Goal: Task Accomplishment & Management: Complete application form

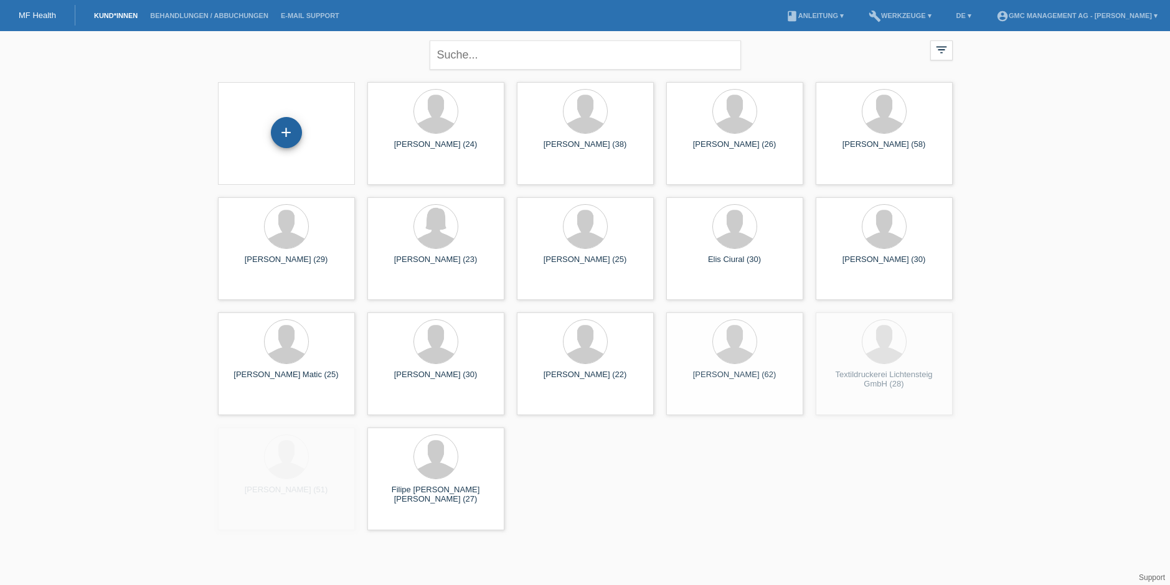
click at [288, 132] on div "+" at bounding box center [286, 132] width 31 height 31
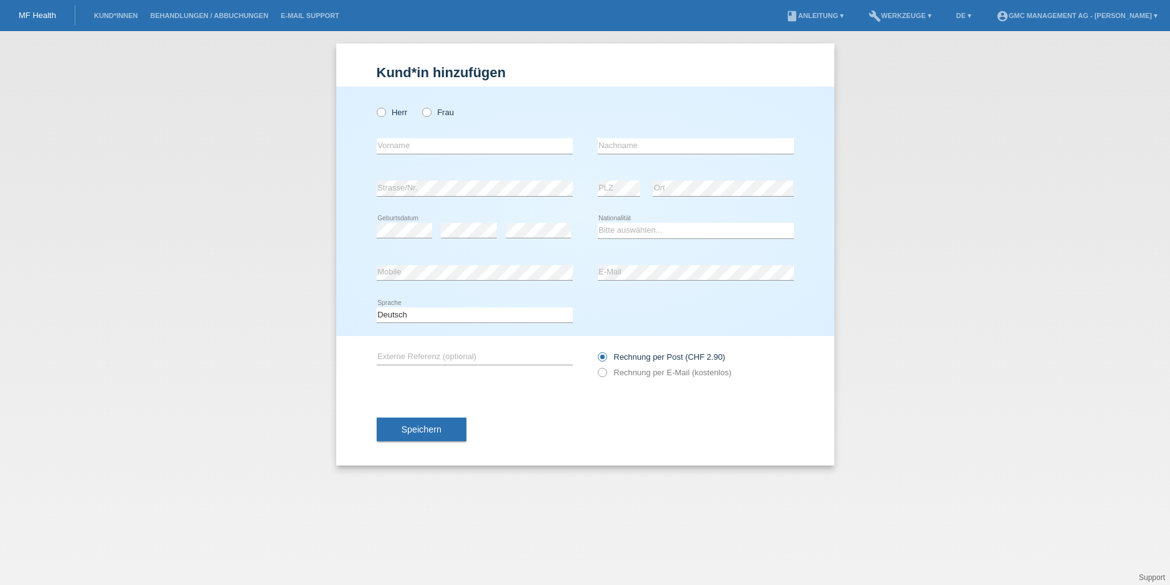
drag, startPoint x: 395, startPoint y: 110, endPoint x: 405, endPoint y: 133, distance: 24.8
click at [395, 110] on label "Herr" at bounding box center [392, 112] width 31 height 9
click at [385, 110] on input "Herr" at bounding box center [381, 112] width 8 height 8
radio input "true"
click at [409, 148] on input "text" at bounding box center [475, 146] width 196 height 16
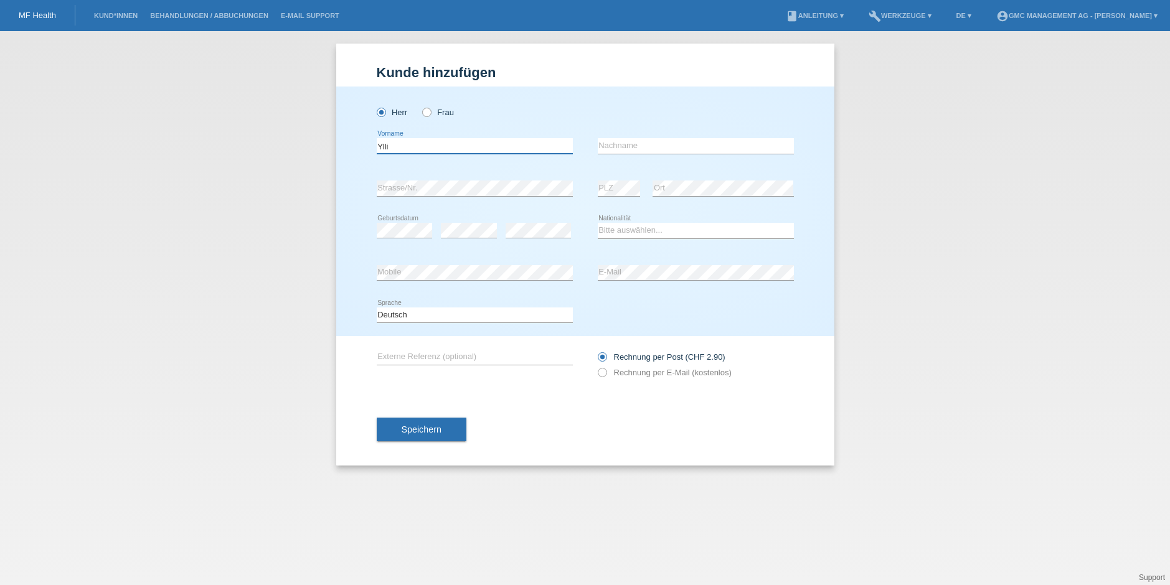
type input "Ylli"
drag, startPoint x: 400, startPoint y: 146, endPoint x: 366, endPoint y: 145, distance: 34.3
click at [366, 145] on div "Herr Frau Ylli error Vorname" at bounding box center [585, 212] width 498 height 250
paste input "Rizahu"
type input "Rizahu"
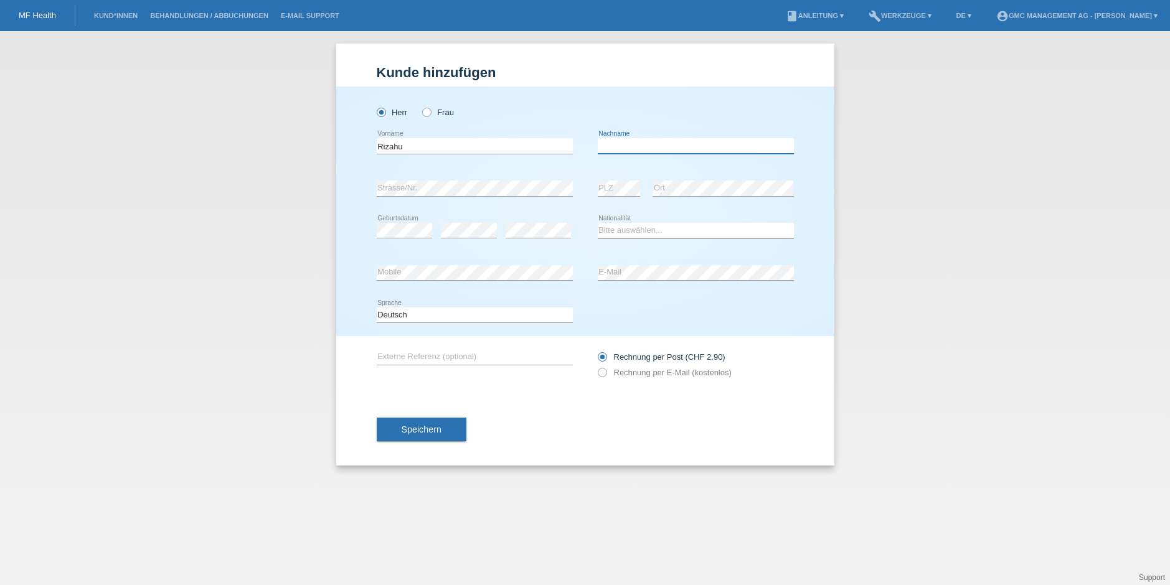
click at [637, 140] on input "text" at bounding box center [696, 146] width 196 height 16
type input "Ylli"
click at [672, 228] on select "Bitte auswählen... Schweiz Deutschland Liechtenstein Österreich ------------ Af…" at bounding box center [696, 230] width 196 height 15
click at [677, 228] on select "Bitte auswählen... Schweiz Deutschland Liechtenstein Österreich ------------ Af…" at bounding box center [696, 230] width 196 height 15
select select "CH"
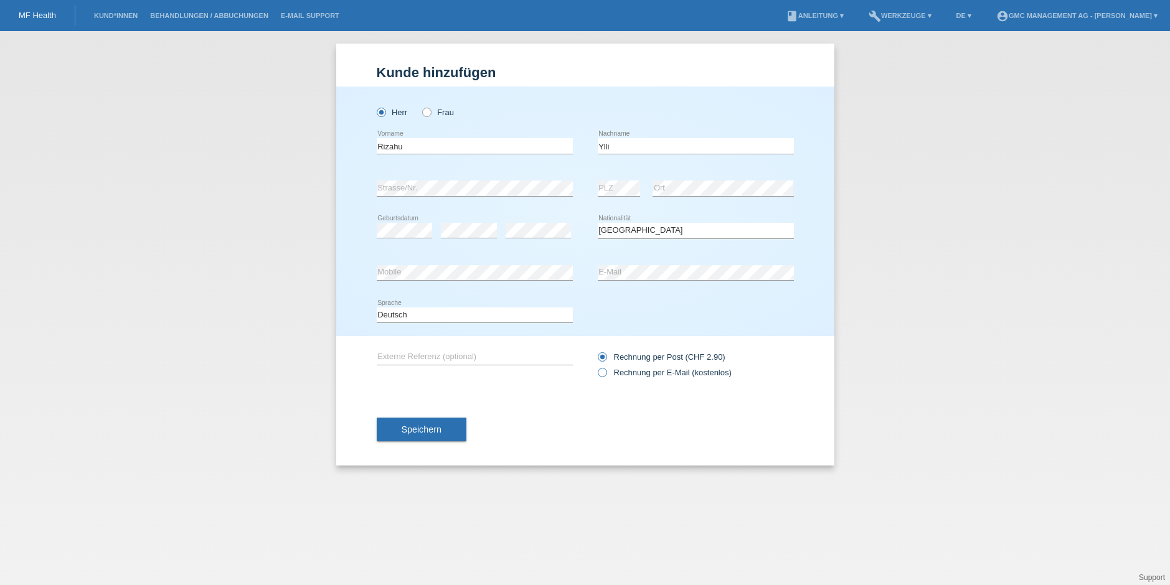
click at [608, 371] on label "Rechnung per E-Mail (kostenlos)" at bounding box center [665, 372] width 134 height 9
click at [606, 371] on input "Rechnung per E-Mail (kostenlos)" at bounding box center [602, 376] width 8 height 16
radio input "true"
click at [425, 433] on span "Speichern" at bounding box center [422, 430] width 40 height 10
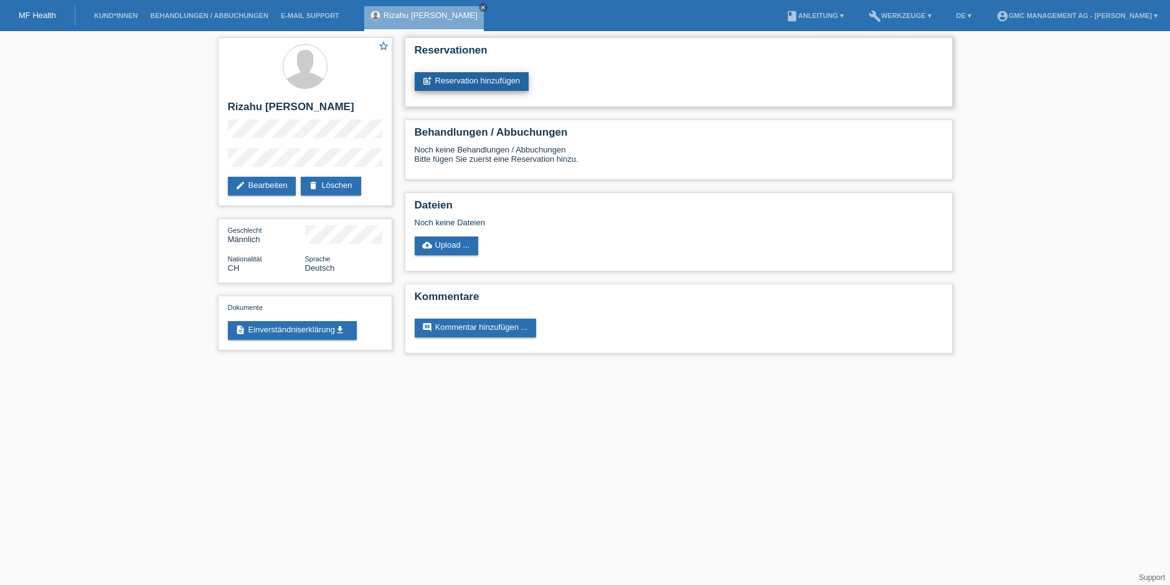
click at [493, 84] on link "post_add Reservation hinzufügen" at bounding box center [472, 81] width 115 height 19
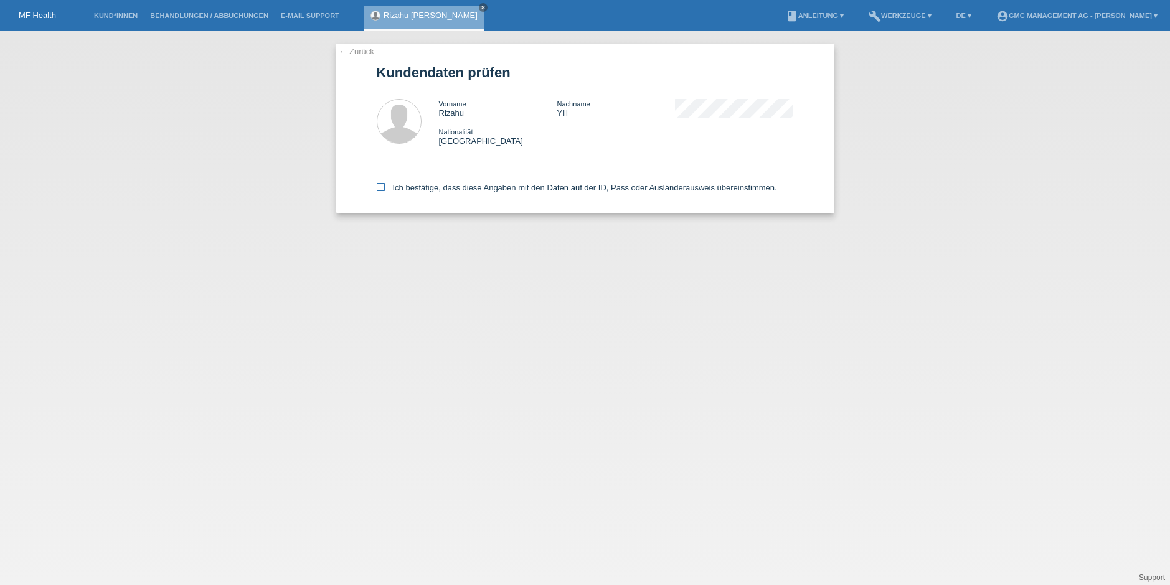
click at [383, 186] on icon at bounding box center [381, 187] width 8 height 8
click at [383, 186] on input "Ich bestätige, dass diese Angaben mit den Daten auf der ID, Pass oder Ausländer…" at bounding box center [381, 187] width 8 height 8
checkbox input "true"
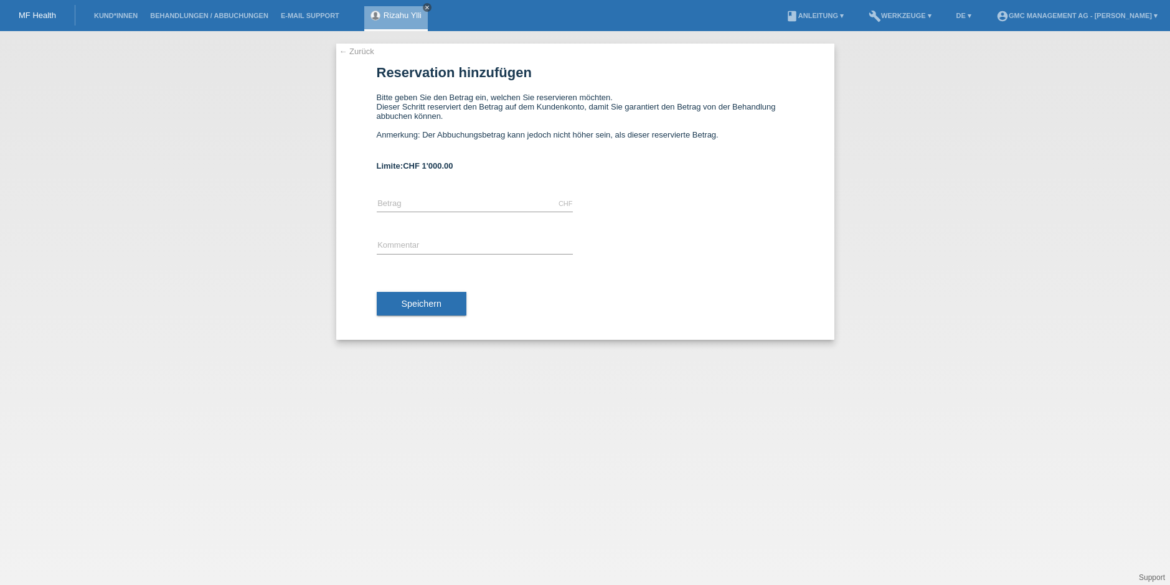
click at [428, 10] on icon "close" at bounding box center [427, 7] width 6 height 6
drag, startPoint x: 382, startPoint y: 164, endPoint x: 517, endPoint y: 164, distance: 134.5
click at [517, 164] on div "← Zurück Reservation hinzufügen Bitte geben Sie den Betrag ein, welchen Sie res…" at bounding box center [585, 192] width 498 height 296
copy b "Limite: CHF 1'000.00"
